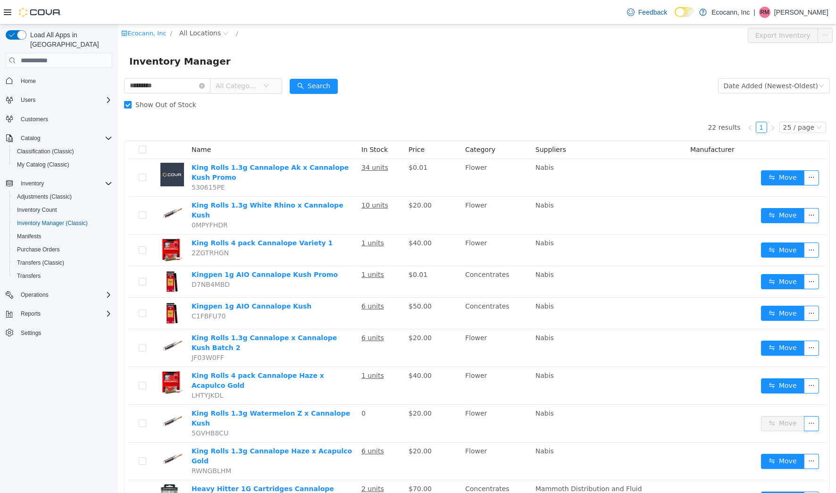
click at [134, 104] on span "Show Out of Stock" at bounding box center [166, 105] width 68 height 8
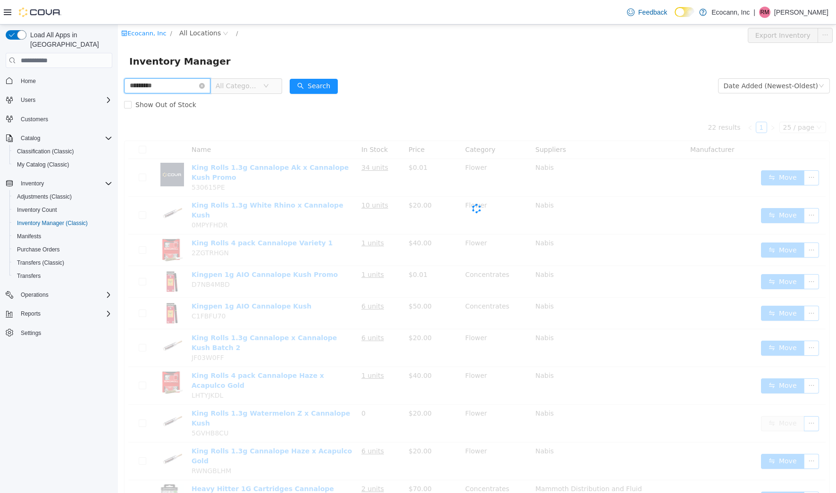
click at [178, 87] on input "*********" at bounding box center [167, 85] width 86 height 15
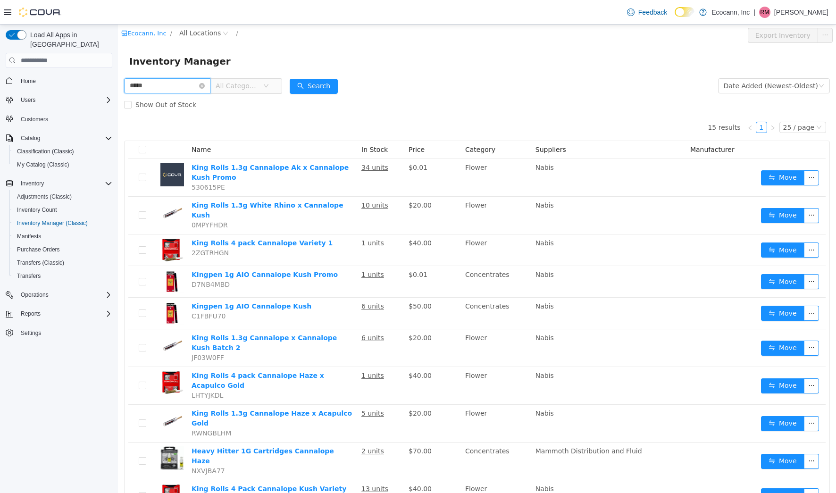
type input "*****"
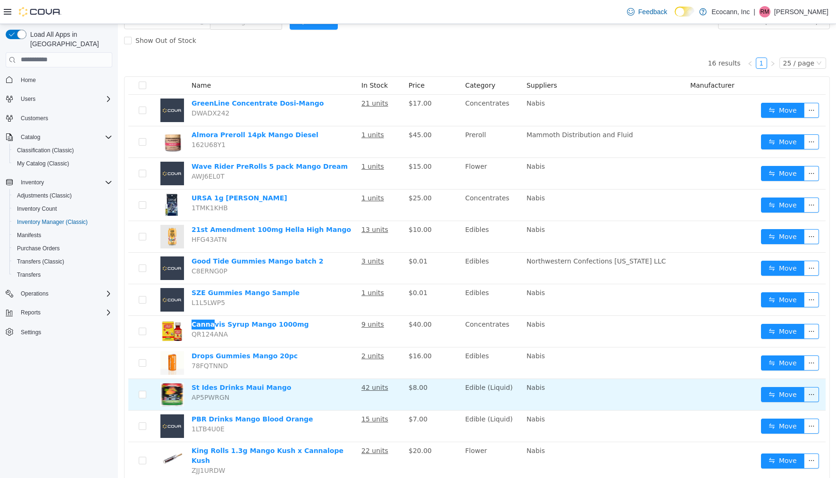
scroll to position [104, 0]
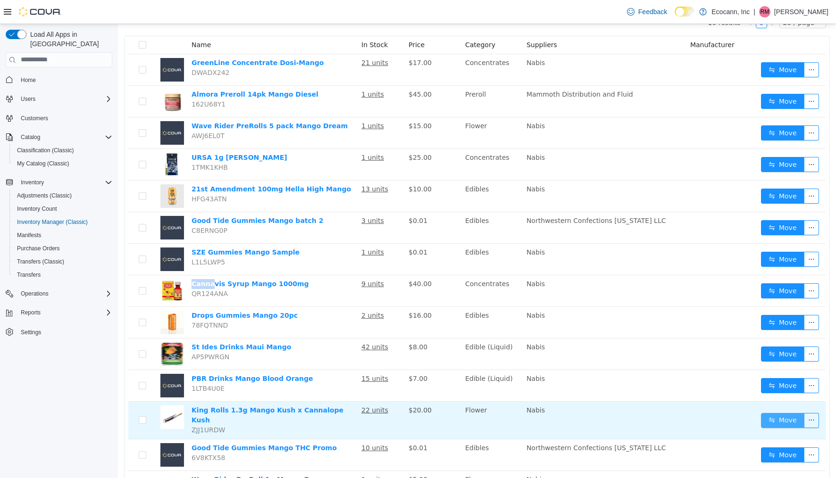
click at [788, 416] on button "Move" at bounding box center [782, 420] width 43 height 15
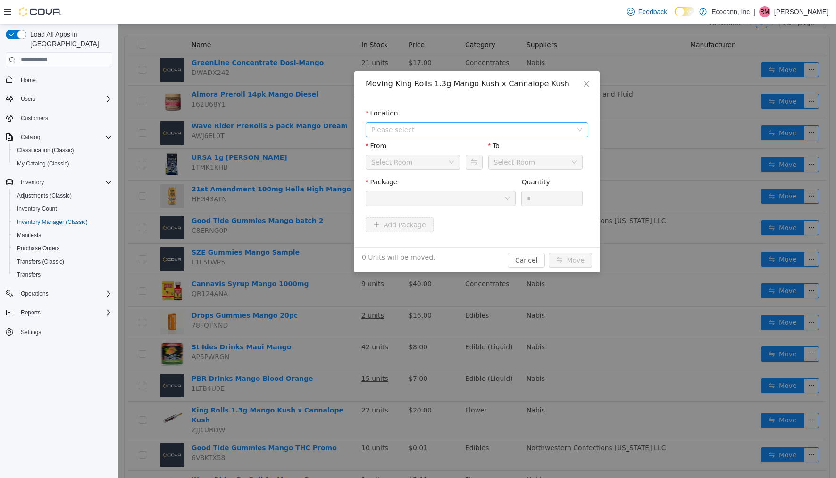
click at [476, 128] on span "Please select" at bounding box center [471, 129] width 201 height 9
click at [466, 164] on span "[STREET_ADDRESS]" at bounding box center [486, 163] width 199 height 13
click at [471, 200] on div at bounding box center [437, 198] width 133 height 14
click at [477, 168] on button "Swap" at bounding box center [474, 161] width 17 height 15
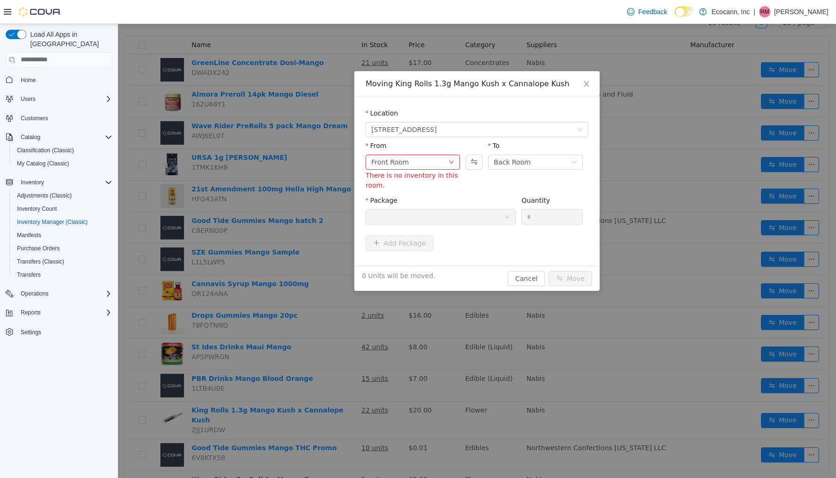
click at [464, 212] on div at bounding box center [437, 216] width 133 height 14
click at [475, 157] on button "Swap" at bounding box center [474, 161] width 17 height 15
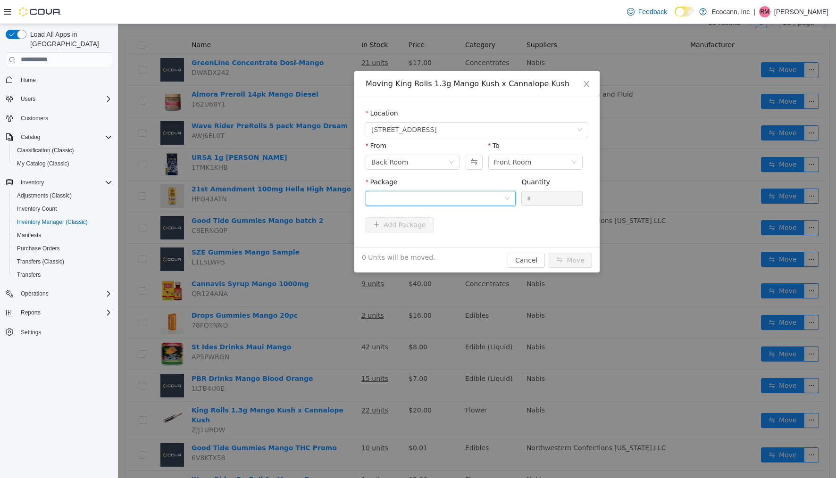
click at [449, 205] on div at bounding box center [441, 198] width 150 height 15
click at [455, 187] on div "Package" at bounding box center [441, 184] width 150 height 14
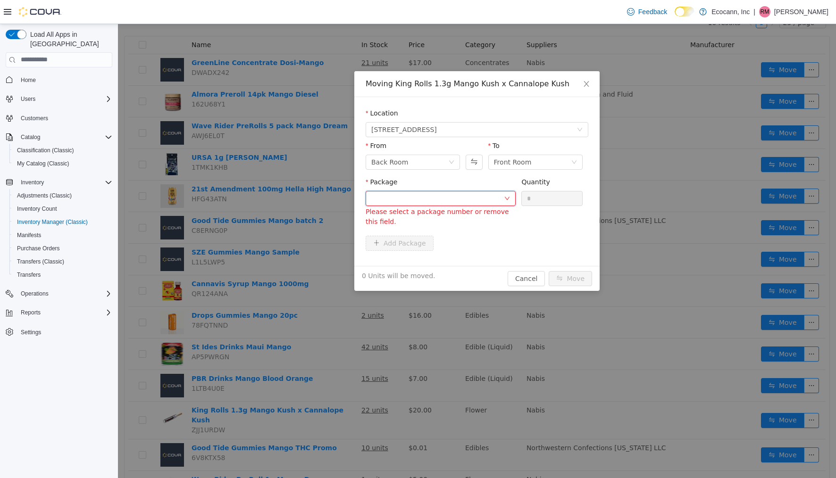
click at [486, 194] on div at bounding box center [437, 198] width 133 height 14
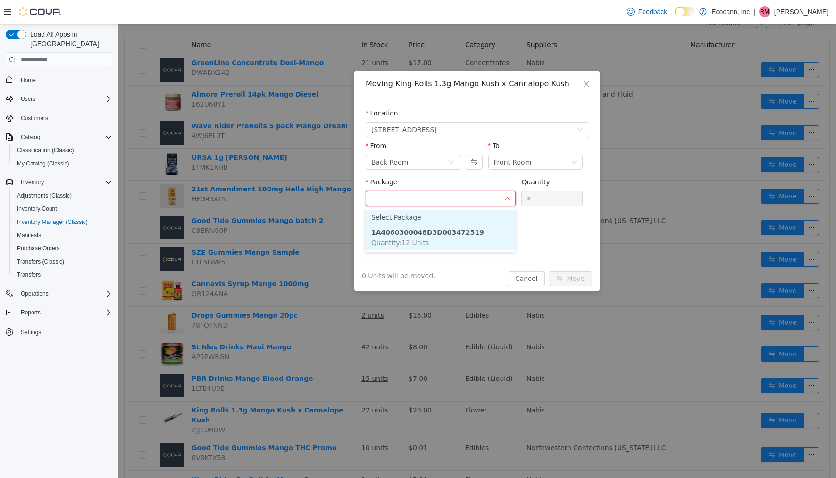
click at [476, 226] on li "1A4060300048D3D003472519 Quantity : 12 Units" at bounding box center [441, 236] width 150 height 25
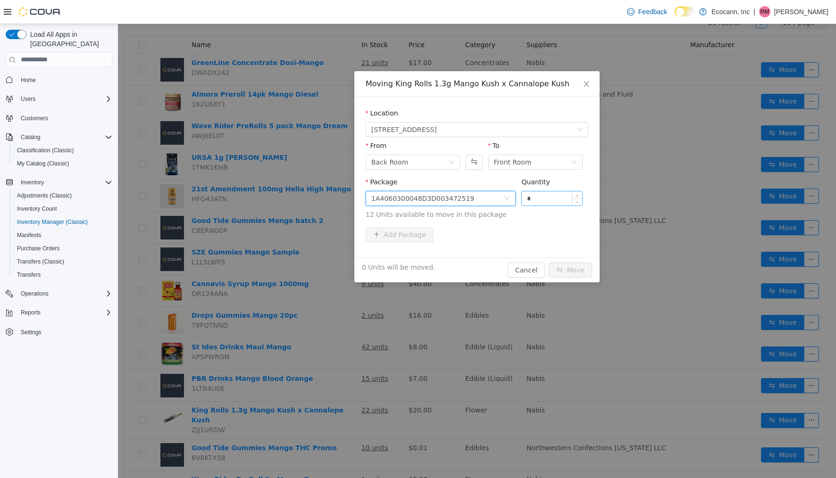
click at [540, 195] on input "*" at bounding box center [552, 198] width 60 height 14
type input "**"
click at [561, 268] on button "Move" at bounding box center [570, 269] width 43 height 15
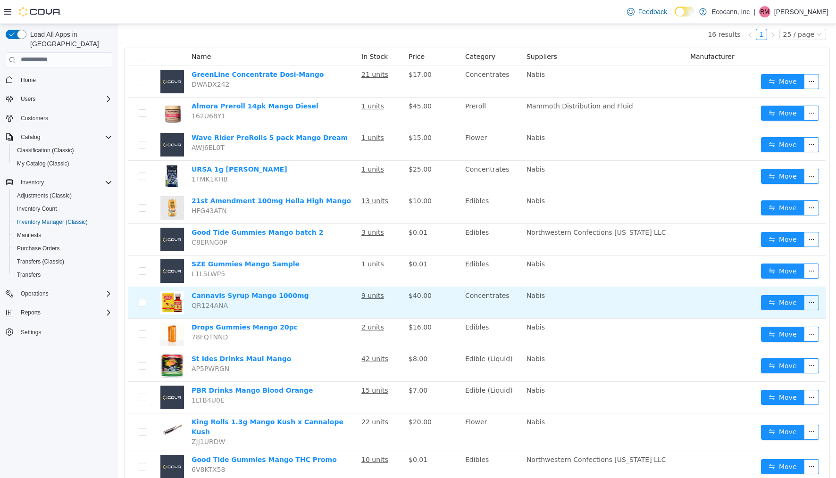
scroll to position [90, 0]
